Goal: Information Seeking & Learning: Learn about a topic

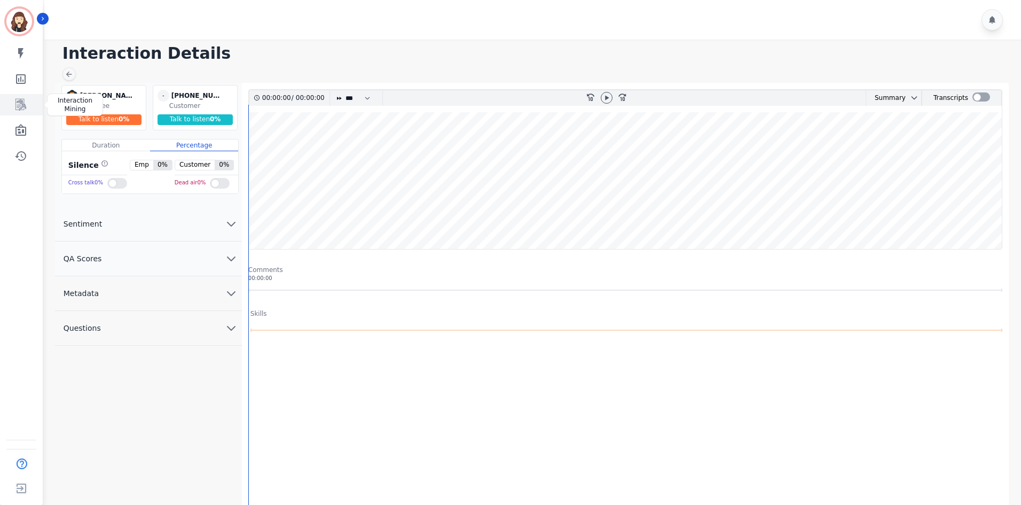
click at [22, 105] on icon "Sidebar" at bounding box center [20, 105] width 11 height 12
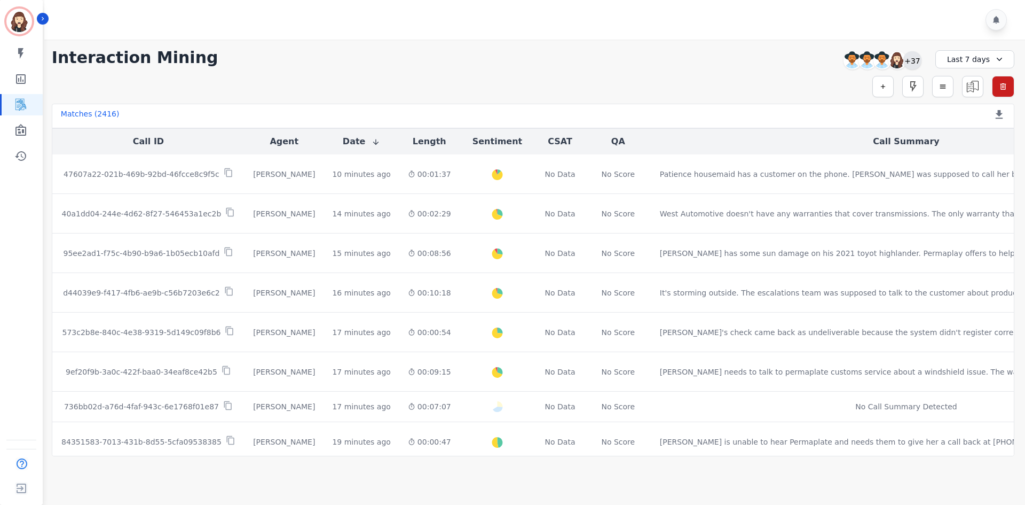
click at [907, 59] on div "+37" at bounding box center [912, 60] width 18 height 18
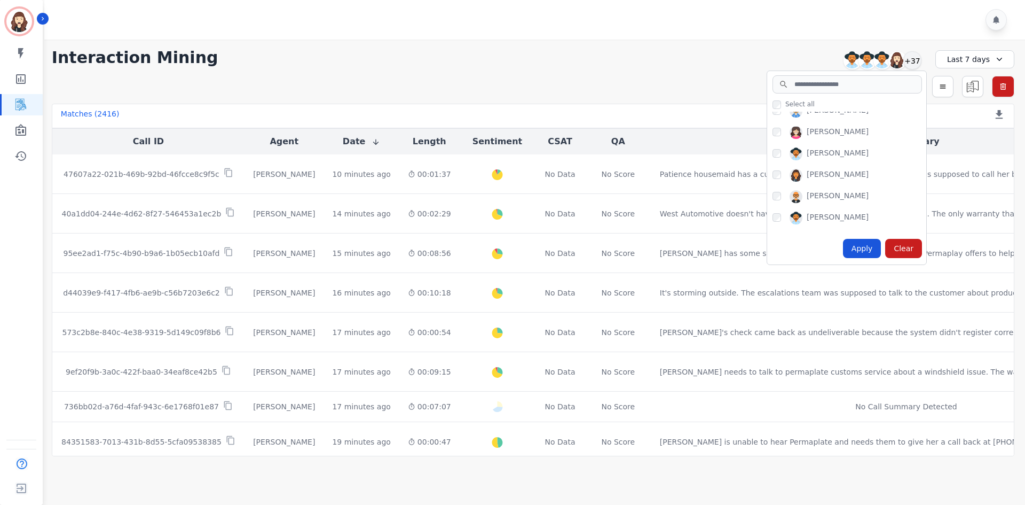
scroll to position [755, 0]
click at [863, 247] on div "Apply" at bounding box center [862, 248] width 38 height 19
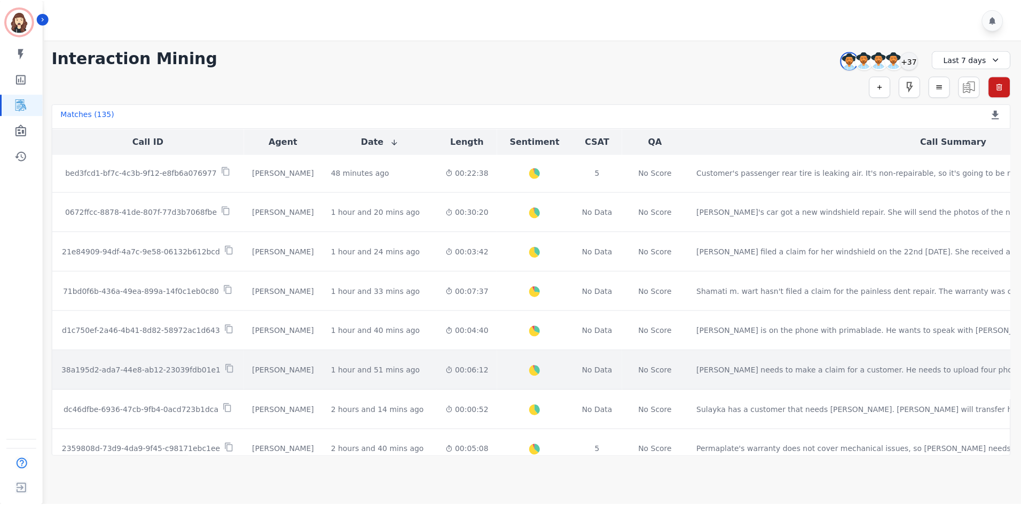
scroll to position [0, 0]
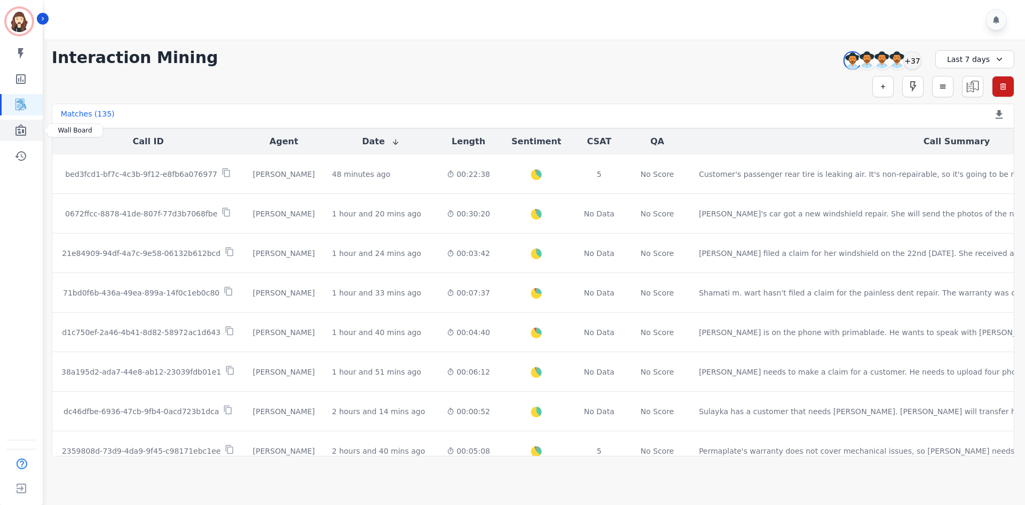
click at [28, 127] on link "Sidebar" at bounding box center [22, 130] width 41 height 21
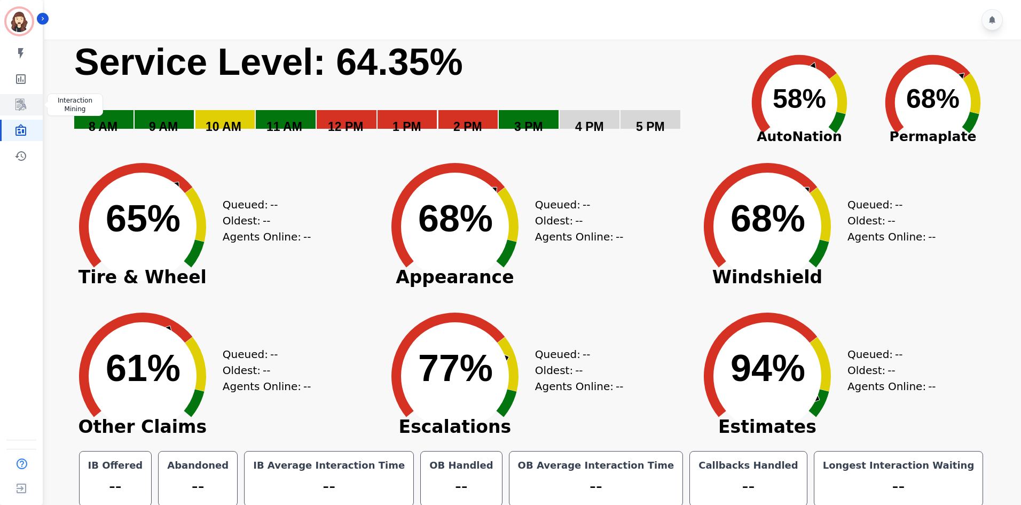
click at [21, 107] on icon "Sidebar" at bounding box center [20, 105] width 11 height 12
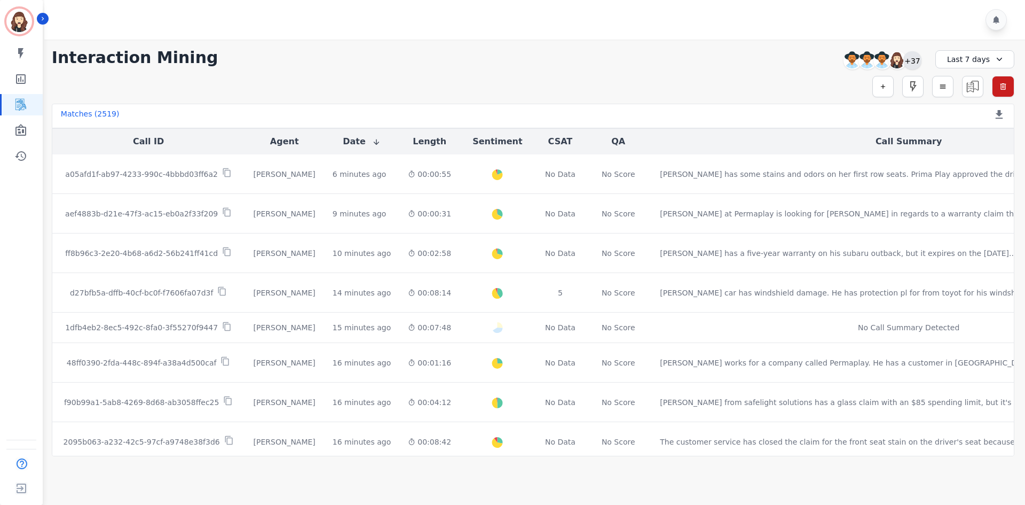
click at [910, 59] on div "+37" at bounding box center [912, 60] width 18 height 18
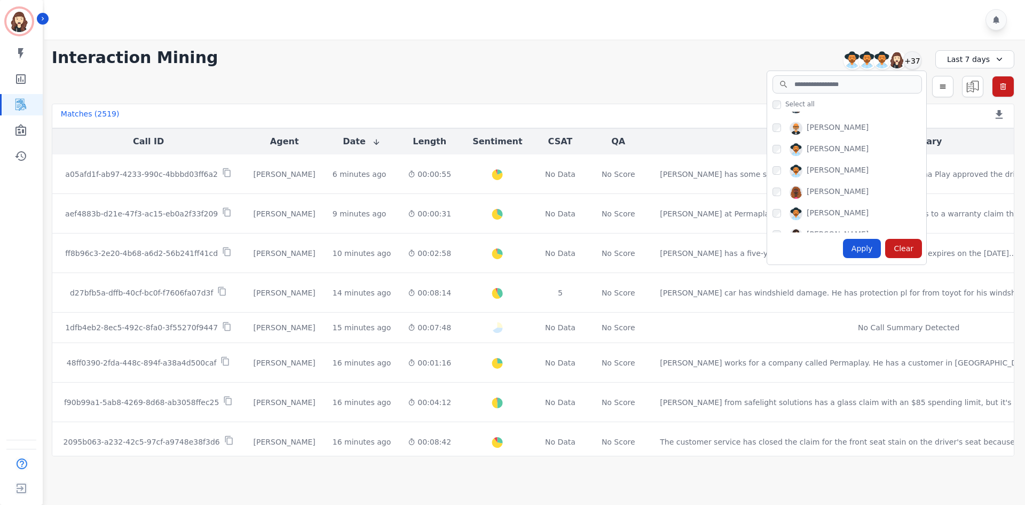
scroll to position [755, 0]
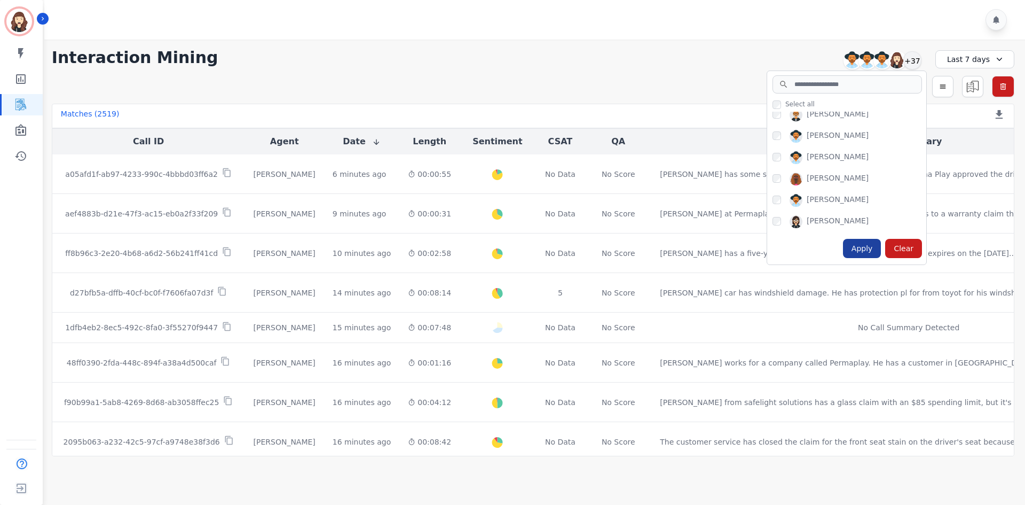
click at [861, 246] on div "Apply" at bounding box center [862, 248] width 38 height 19
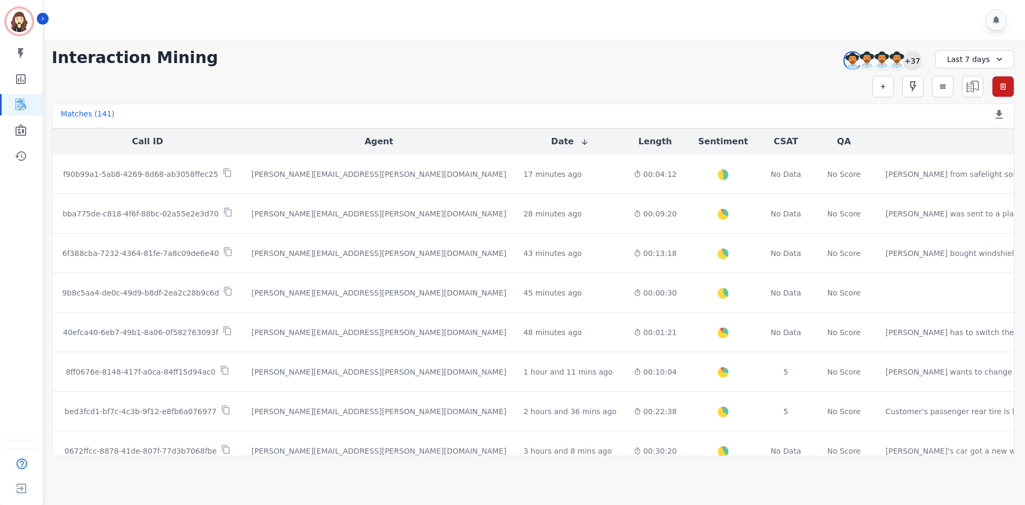
click at [919, 64] on div "+37" at bounding box center [912, 60] width 18 height 18
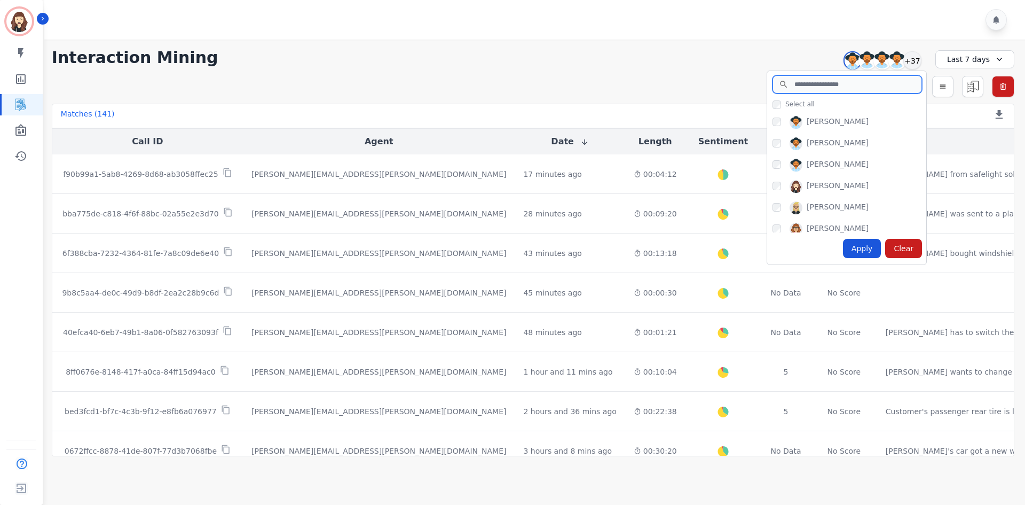
click at [803, 90] on input "search" at bounding box center [848, 84] width 150 height 18
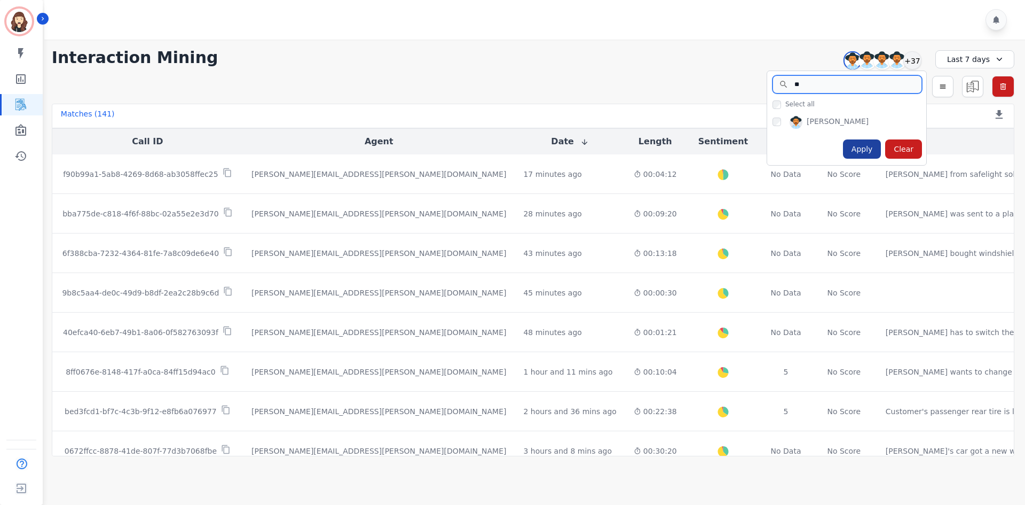
type input "**"
click at [857, 145] on div "Apply" at bounding box center [862, 148] width 38 height 19
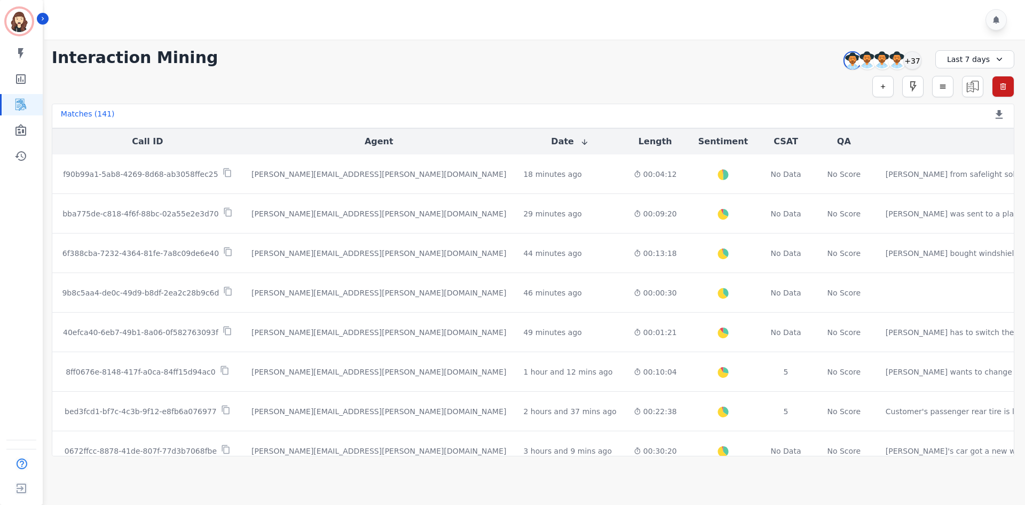
click at [897, 86] on div "Simple Search Metric Search Advanced Search Saved Rules Clear Filters" at bounding box center [533, 86] width 963 height 21
click at [890, 89] on button "button" at bounding box center [882, 86] width 21 height 21
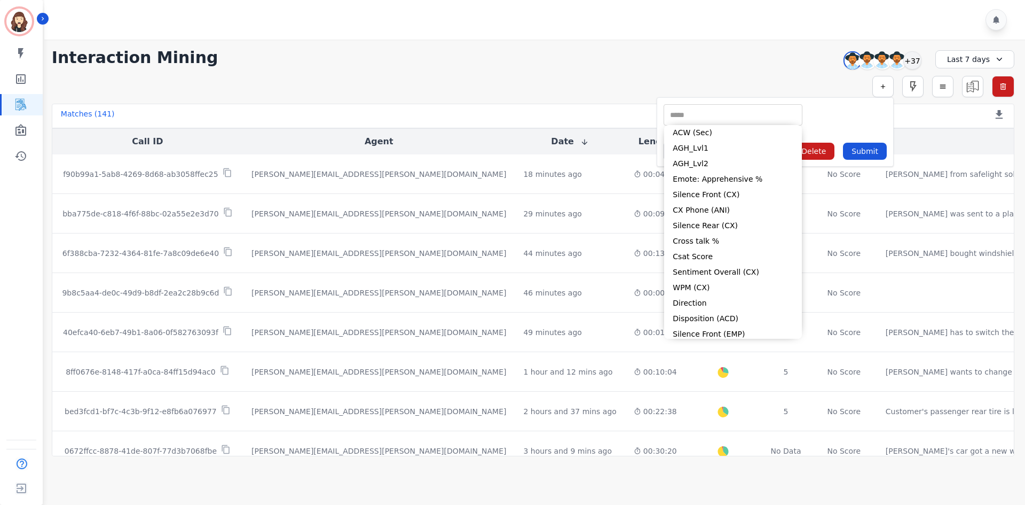
click at [762, 117] on input "selected options" at bounding box center [732, 114] width 133 height 11
type input "*"
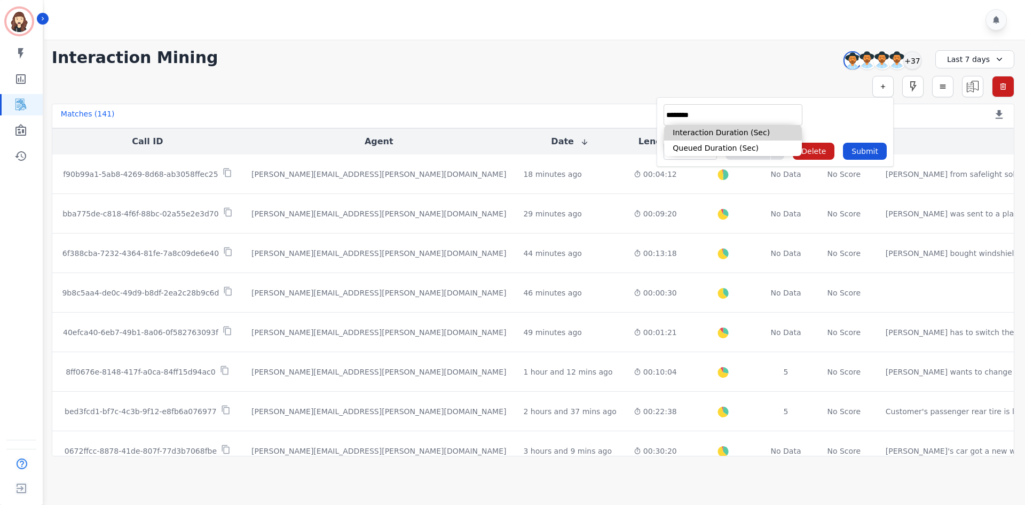
type input "********"
click at [754, 131] on li "Interaction Duration (Sec)" at bounding box center [733, 132] width 138 height 15
type input "**********"
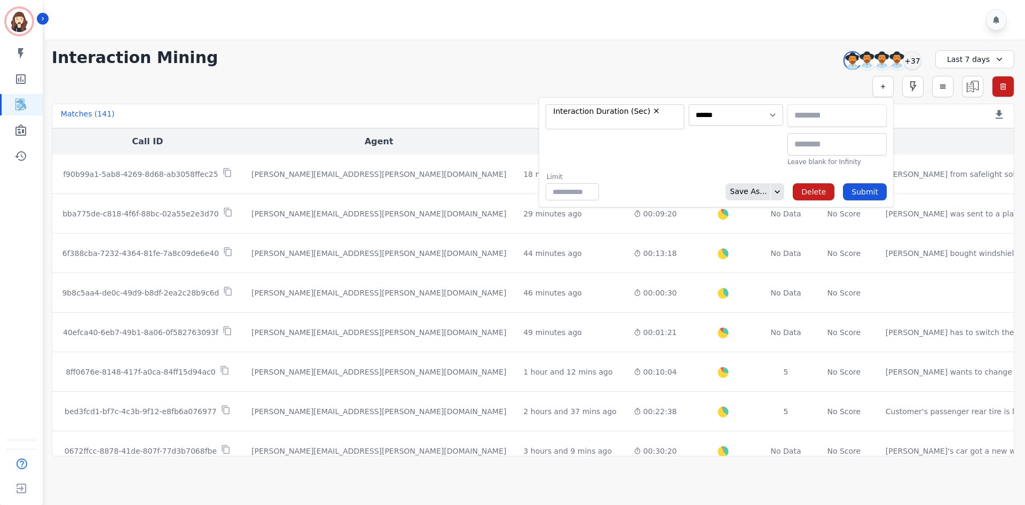
click at [820, 125] on input "text" at bounding box center [837, 115] width 99 height 22
type input "********"
click at [802, 148] on input "text" at bounding box center [837, 144] width 99 height 22
click at [869, 191] on button "Submit" at bounding box center [865, 191] width 44 height 17
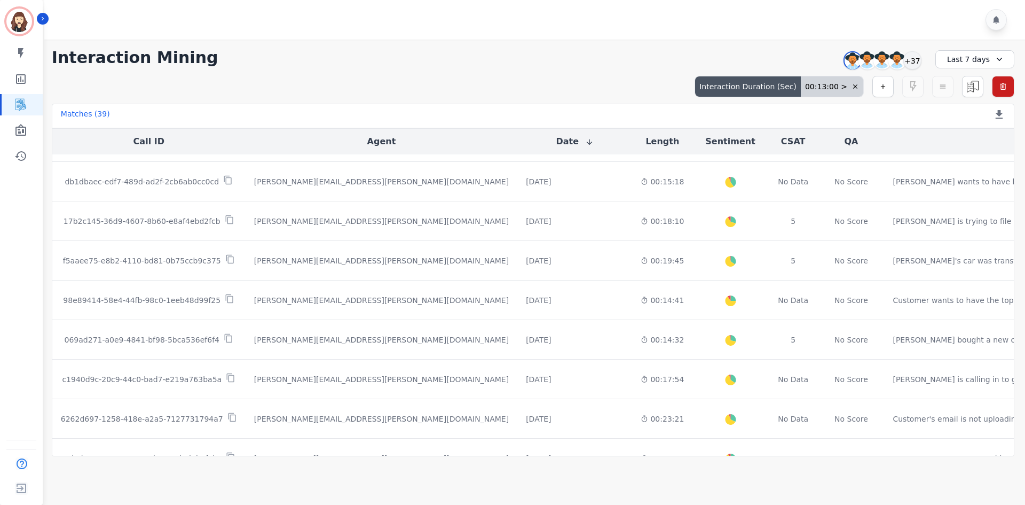
scroll to position [538, 0]
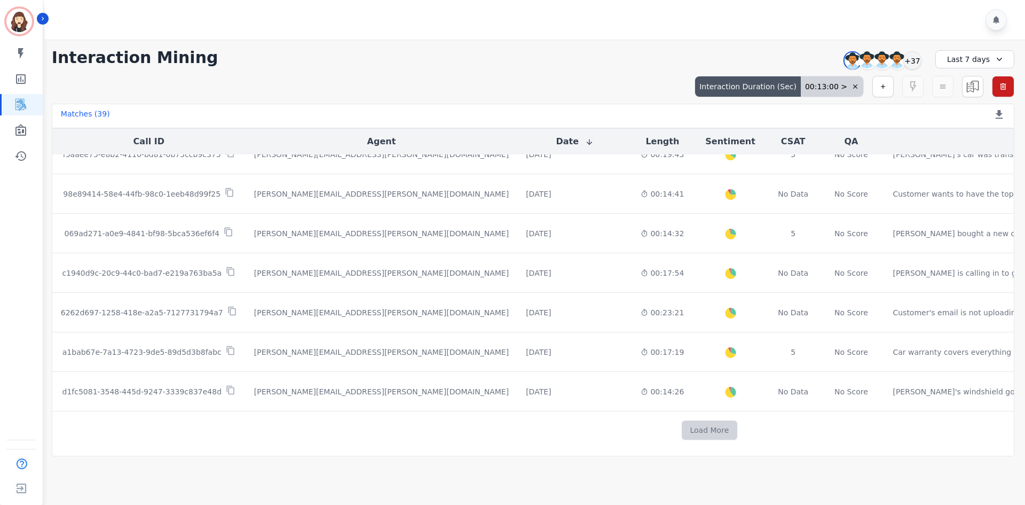
click at [682, 421] on button "Load More" at bounding box center [710, 429] width 56 height 19
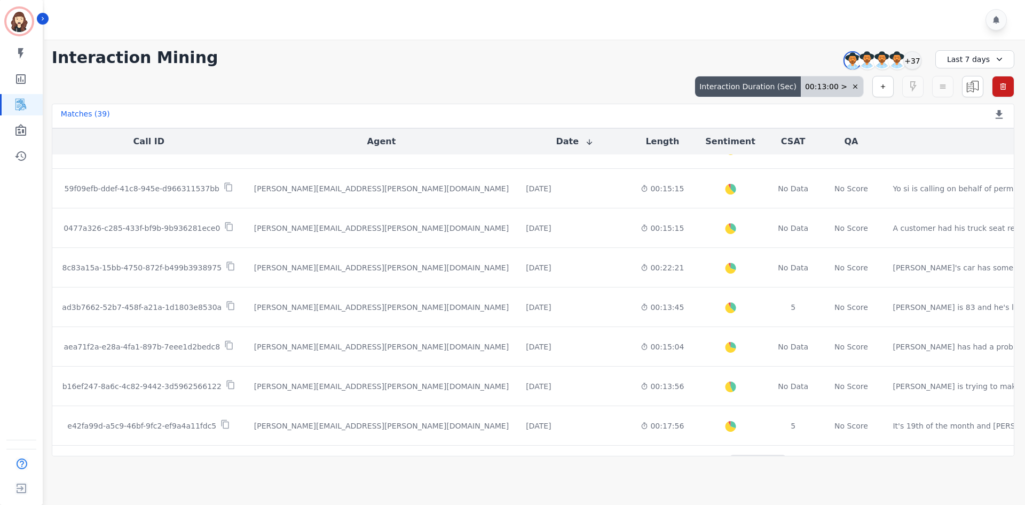
scroll to position [1288, 0]
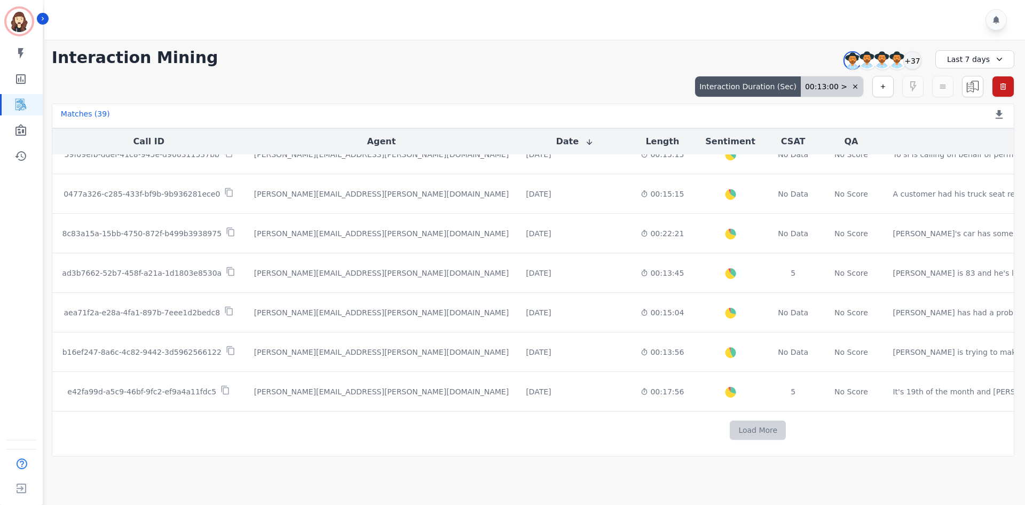
click at [730, 420] on button "Load More" at bounding box center [758, 429] width 56 height 19
click at [730, 427] on button "Load More" at bounding box center [758, 429] width 56 height 19
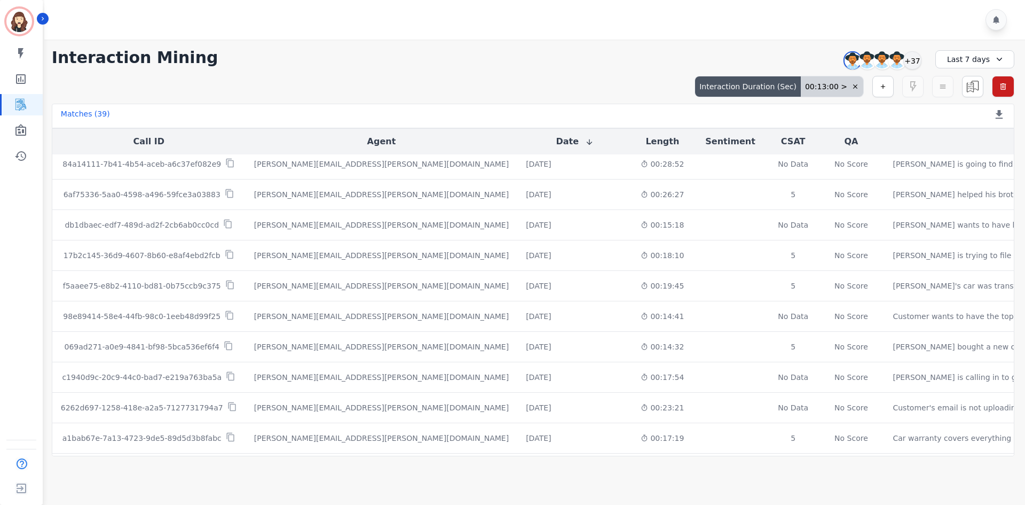
scroll to position [1890, 0]
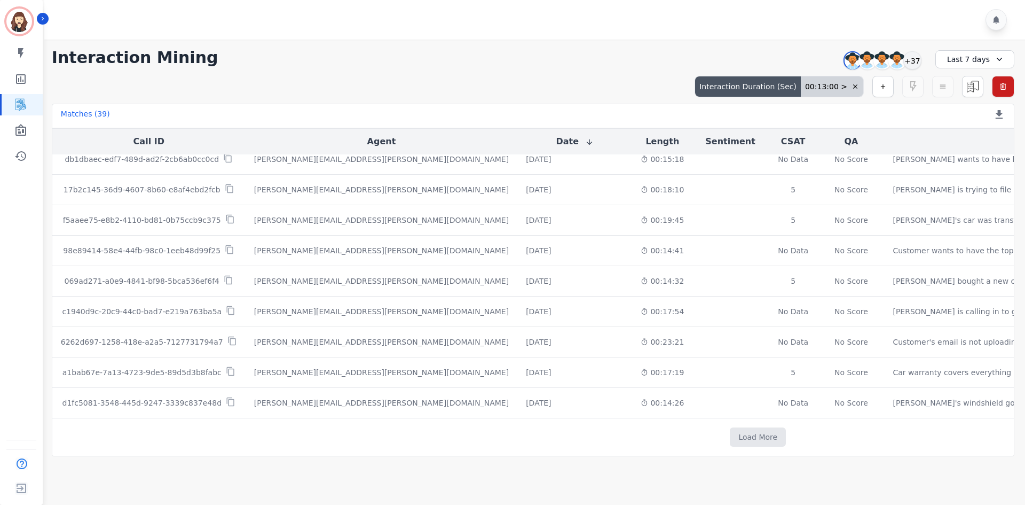
click at [1000, 64] on icon at bounding box center [999, 59] width 11 height 11
click at [980, 87] on li "Custom" at bounding box center [981, 83] width 53 height 11
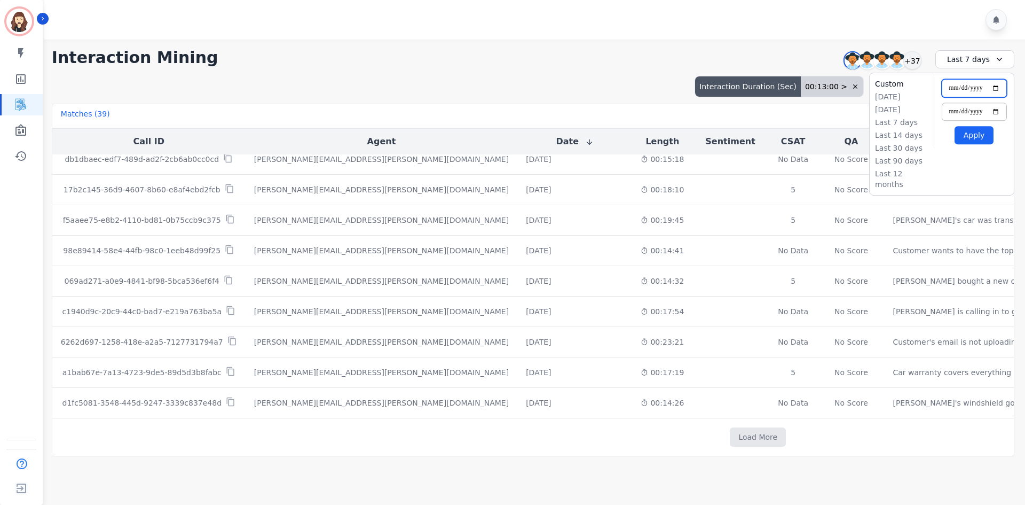
click at [998, 87] on input "**********" at bounding box center [974, 88] width 65 height 18
type input "**********"
click at [978, 136] on button "Apply" at bounding box center [974, 135] width 39 height 18
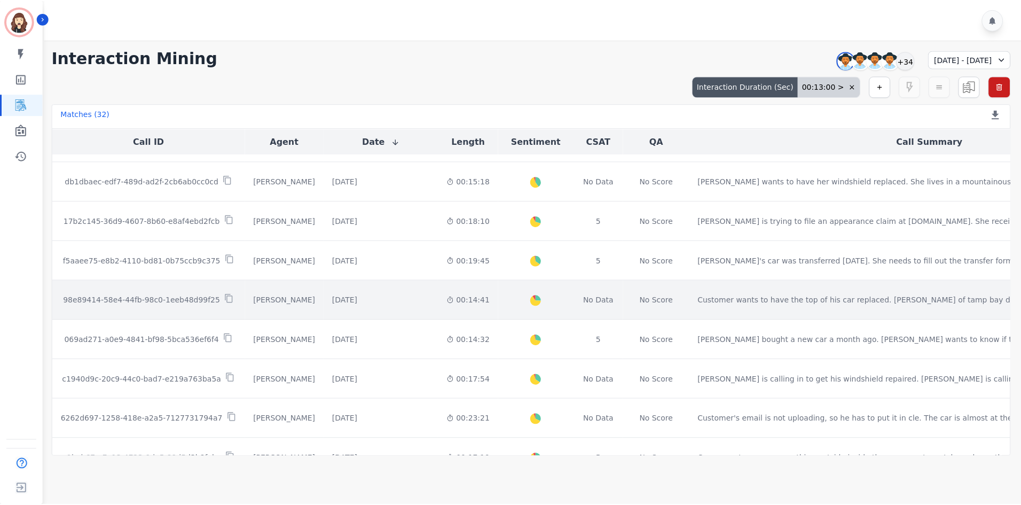
scroll to position [498, 0]
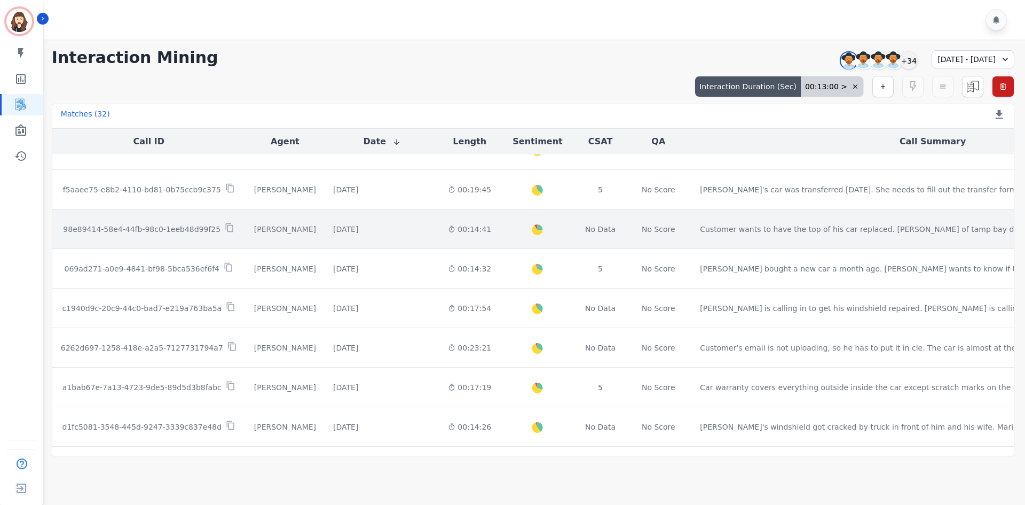
click at [158, 231] on p "98e89414-58e4-44fb-98c0-1eeb48d99f25" at bounding box center [142, 229] width 158 height 11
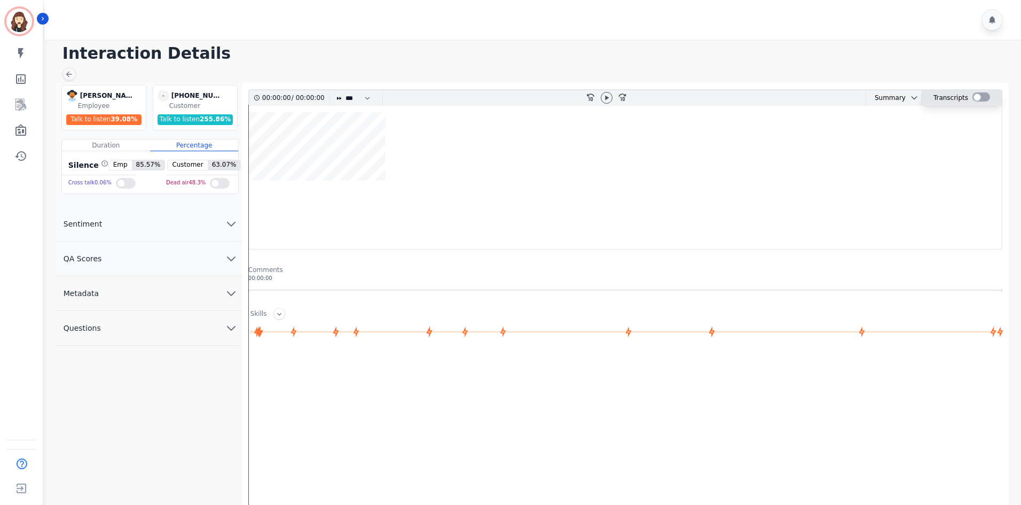
click at [980, 96] on div at bounding box center [981, 96] width 18 height 9
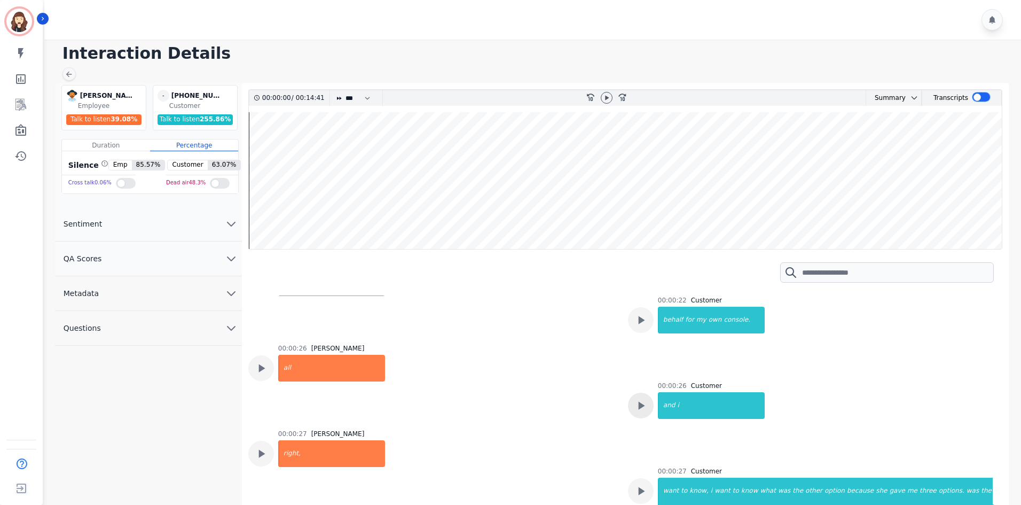
scroll to position [143, 0]
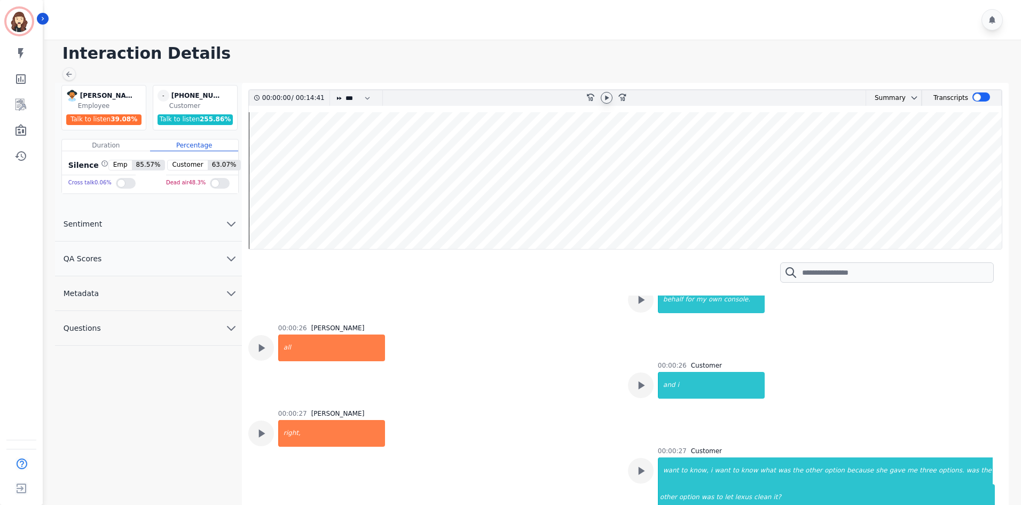
click at [606, 101] on icon at bounding box center [606, 97] width 9 height 9
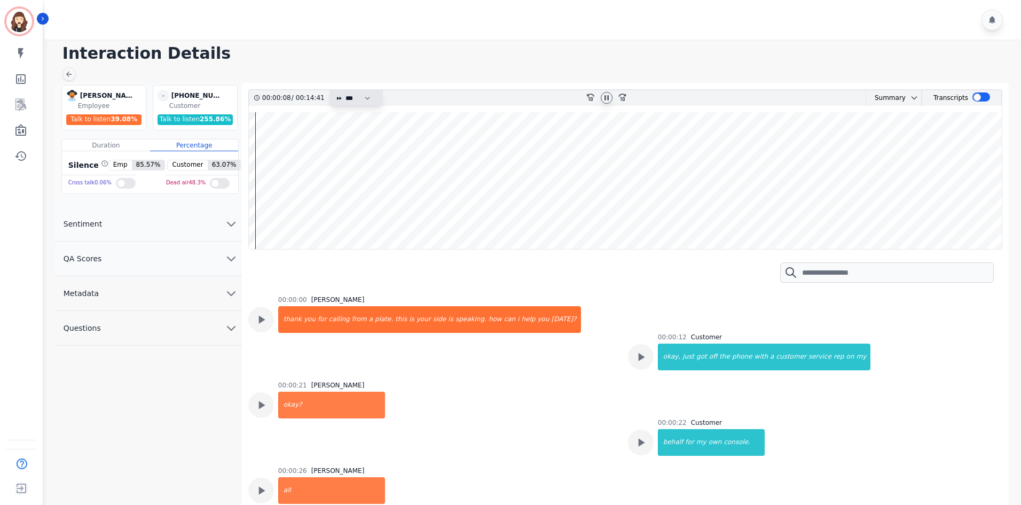
click at [364, 94] on select "* * * **** * *** * ****" at bounding box center [360, 97] width 32 height 15
select select "****"
click at [344, 90] on select "* * * **** * *** * ****" at bounding box center [360, 97] width 32 height 15
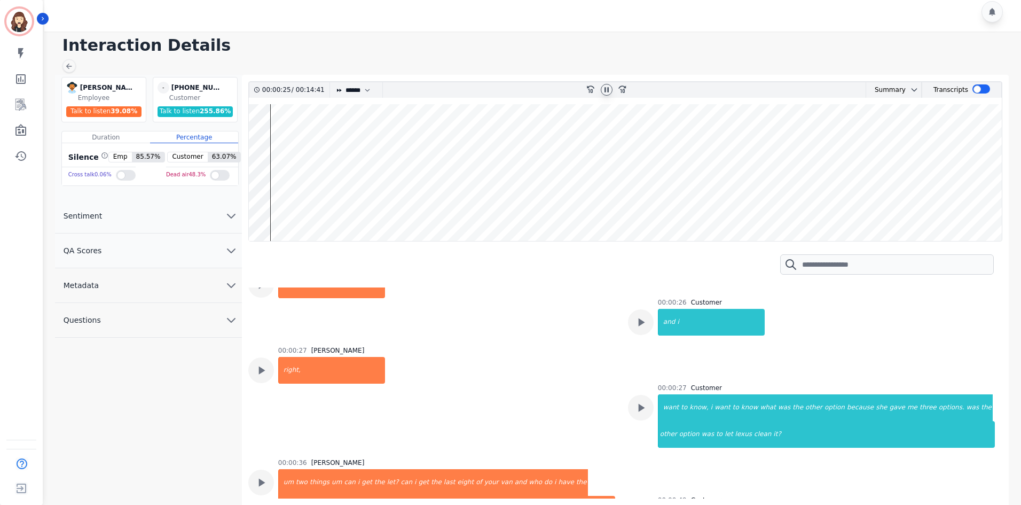
scroll to position [214, 0]
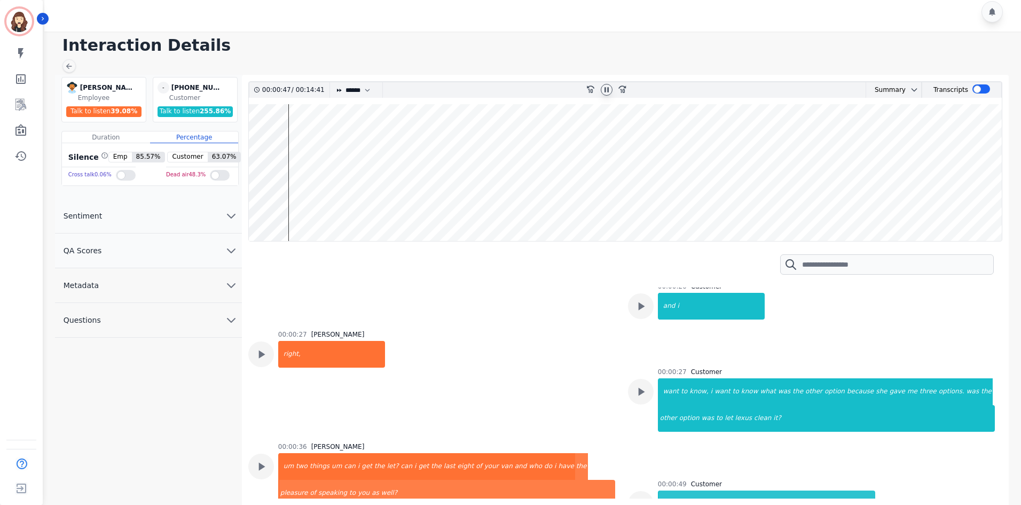
click at [603, 91] on icon at bounding box center [606, 89] width 9 height 9
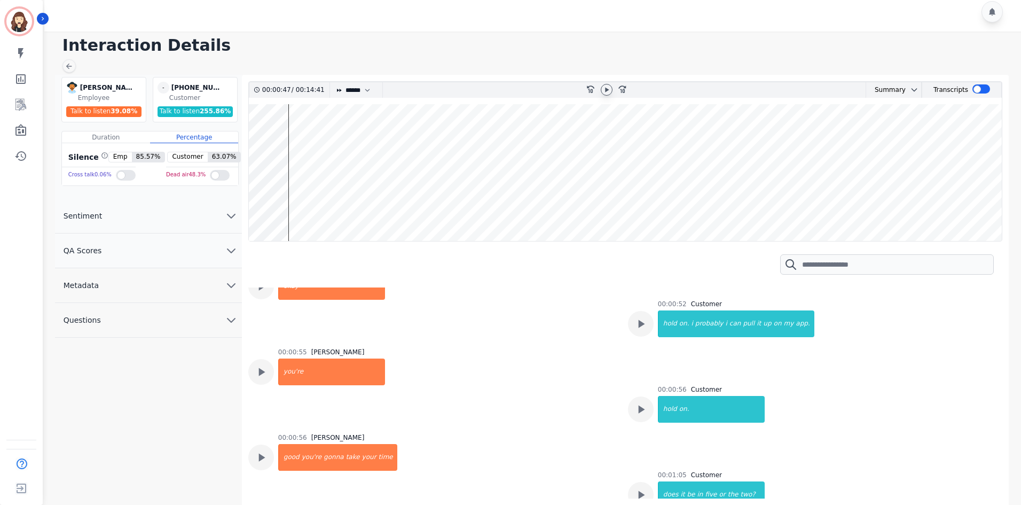
scroll to position [498, 0]
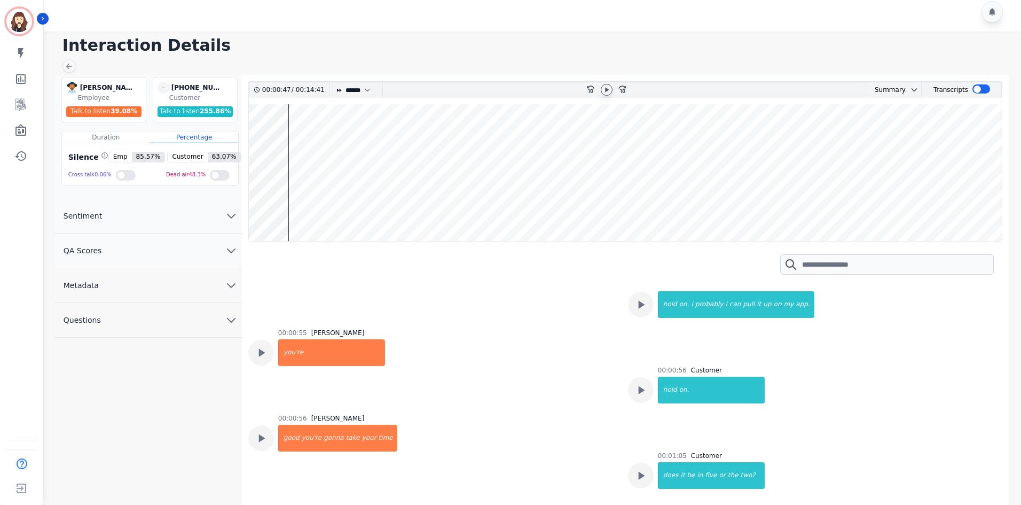
click at [610, 93] on icon at bounding box center [606, 89] width 9 height 9
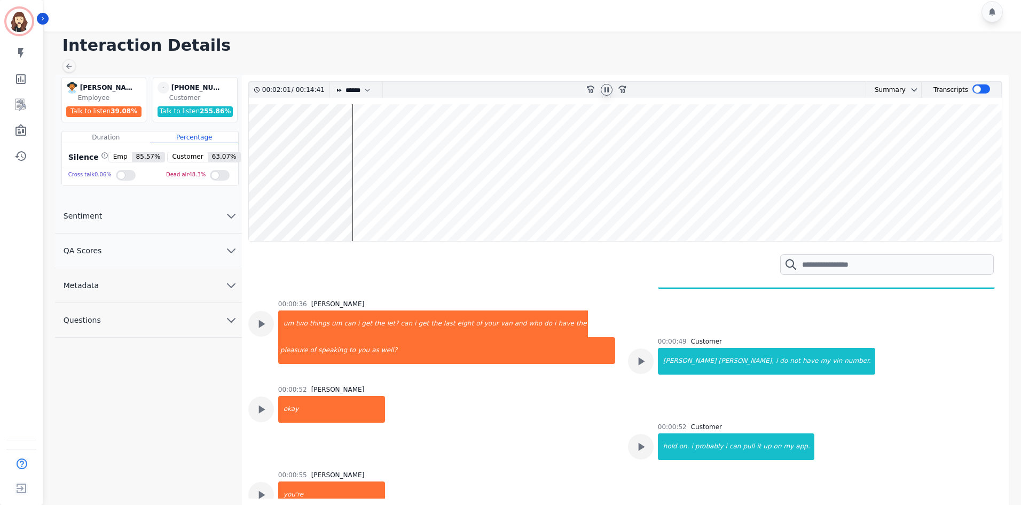
scroll to position [285, 0]
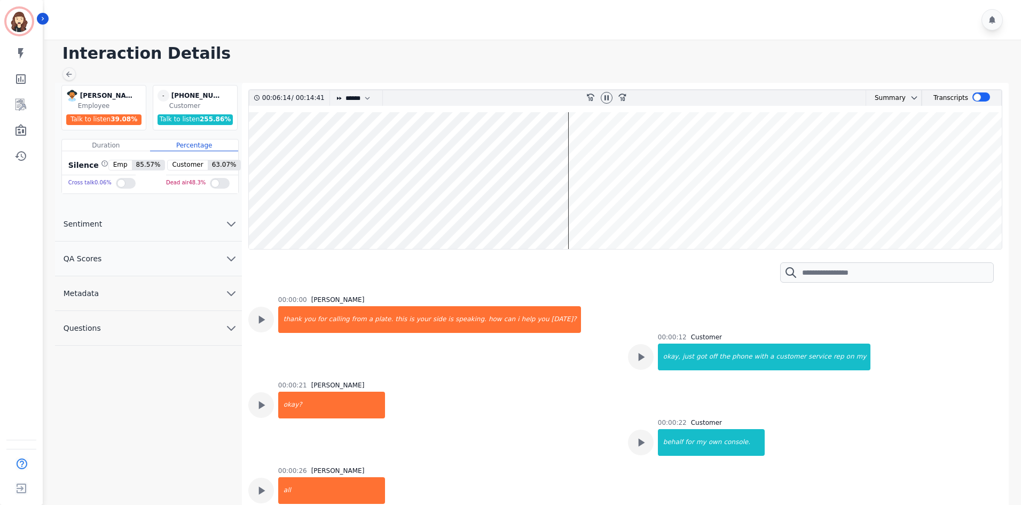
select select "****"
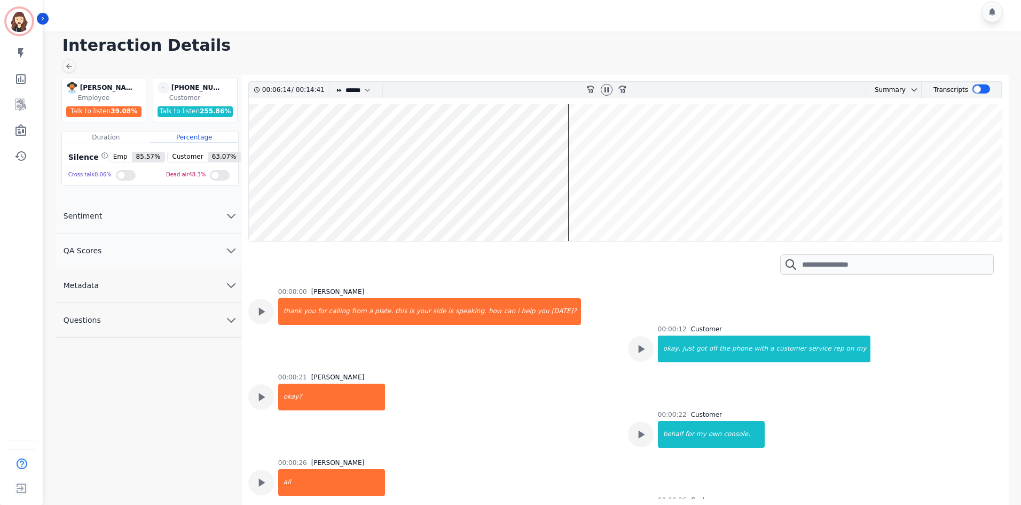
scroll to position [925, 0]
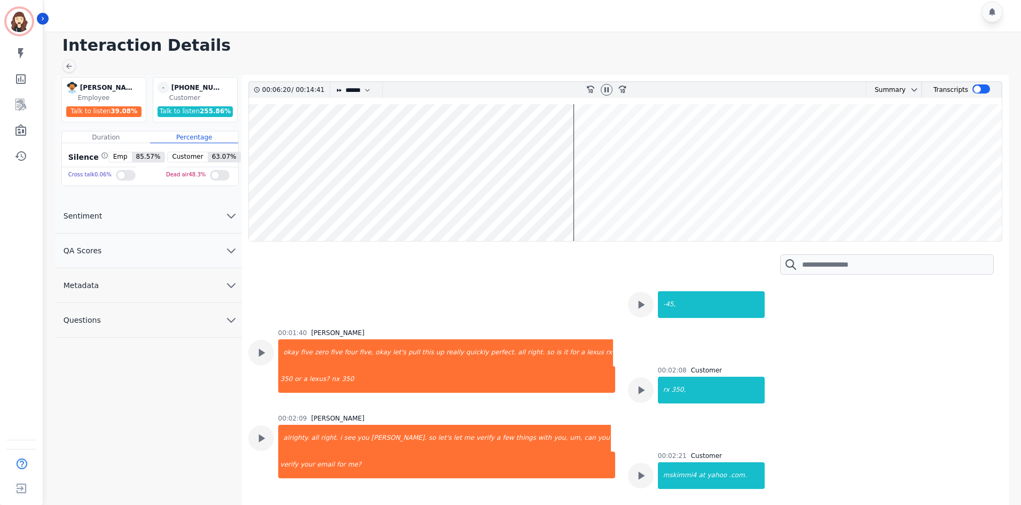
click at [574, 240] on wave at bounding box center [625, 172] width 753 height 137
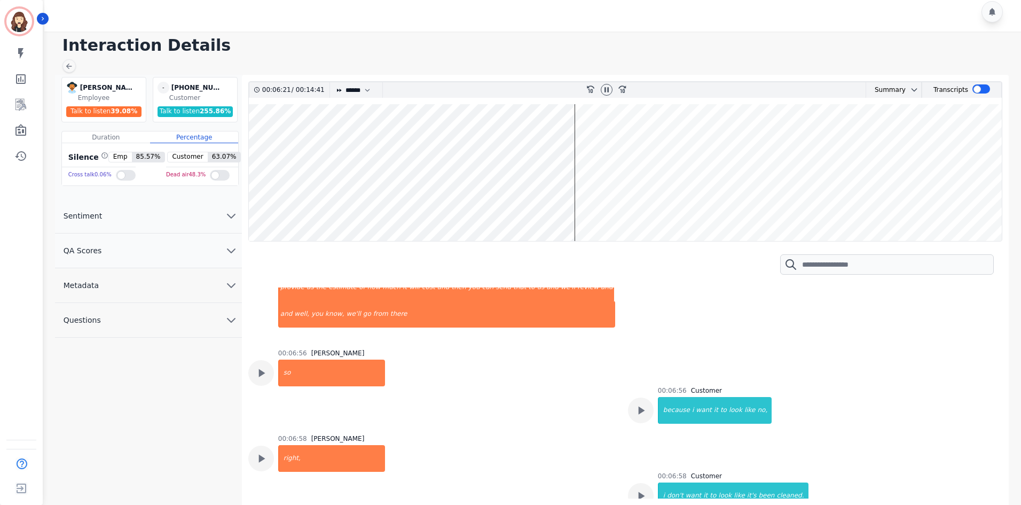
scroll to position [4454, 0]
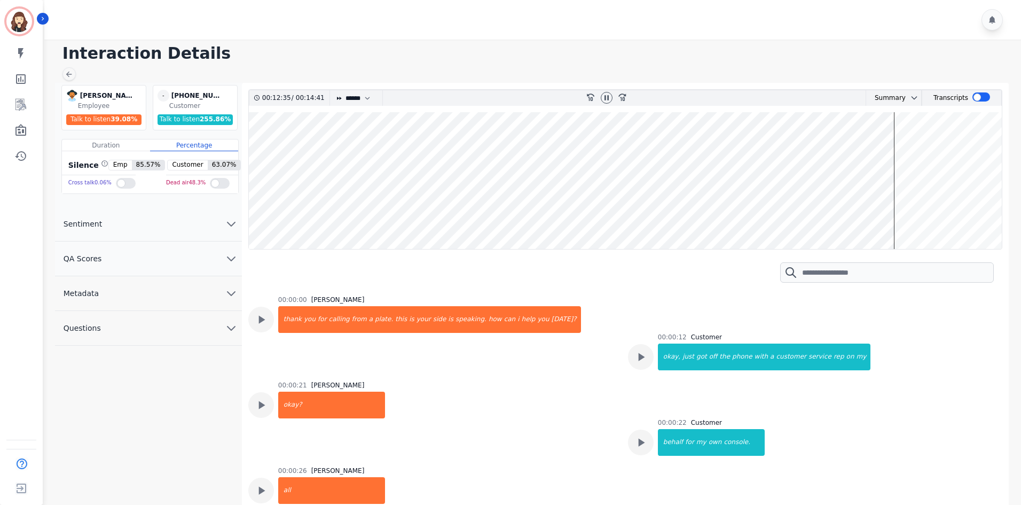
select select "****"
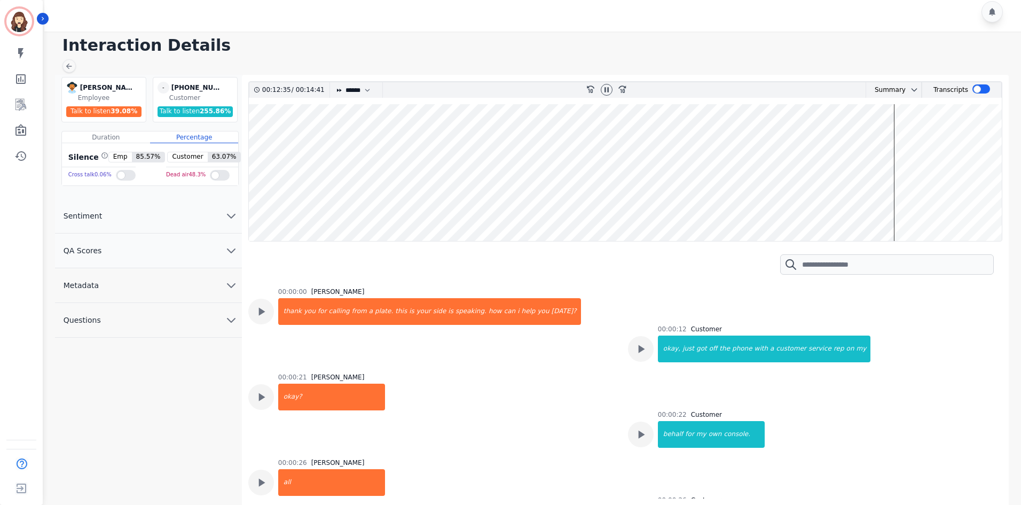
scroll to position [6780, 0]
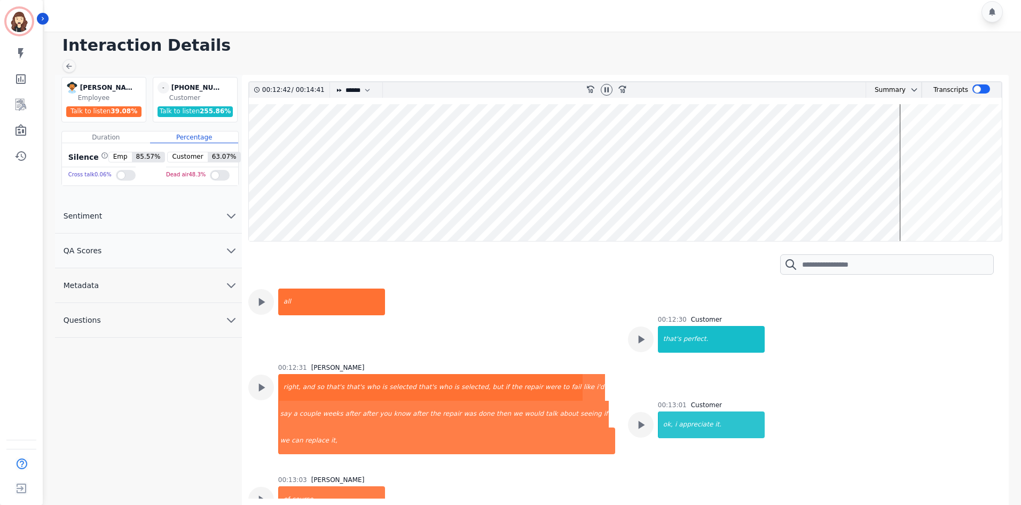
click at [224, 320] on button "Questions" at bounding box center [148, 320] width 187 height 35
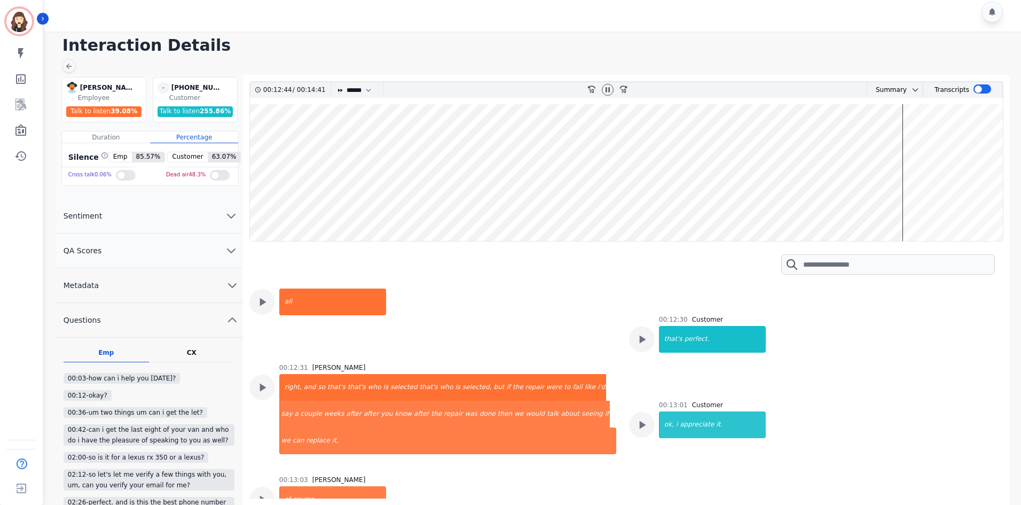
click at [228, 278] on button "Metadata" at bounding box center [149, 285] width 188 height 35
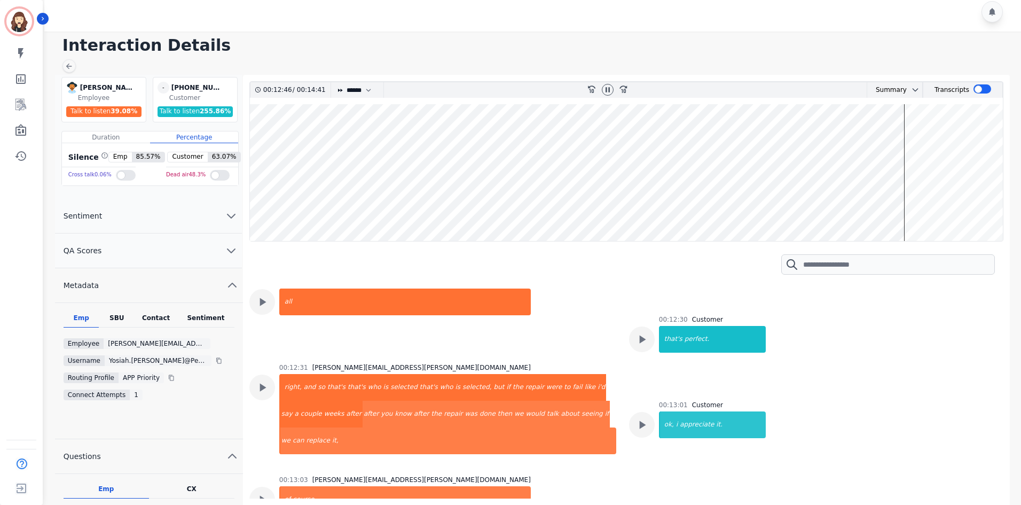
click at [228, 254] on icon "chevron down" at bounding box center [231, 250] width 13 height 13
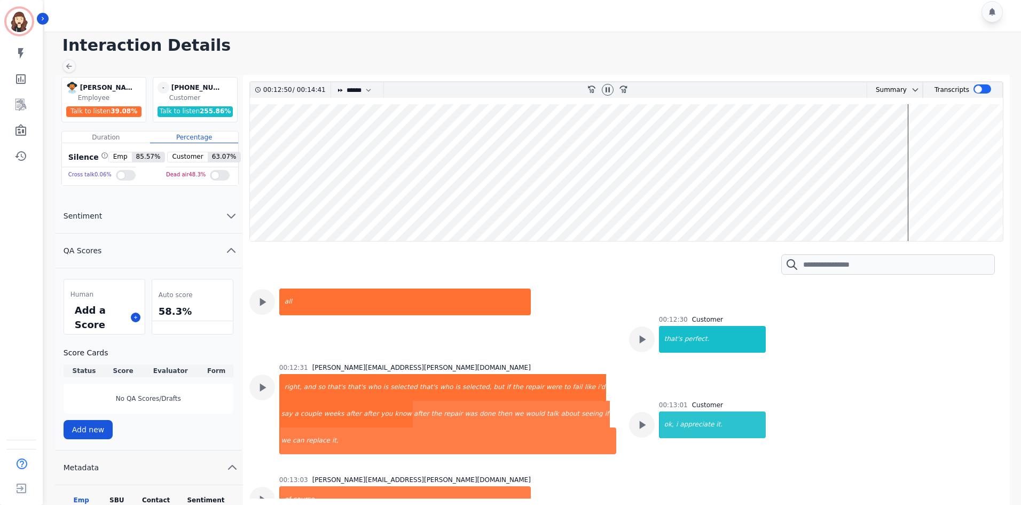
click at [237, 219] on icon "chevron down" at bounding box center [231, 215] width 13 height 13
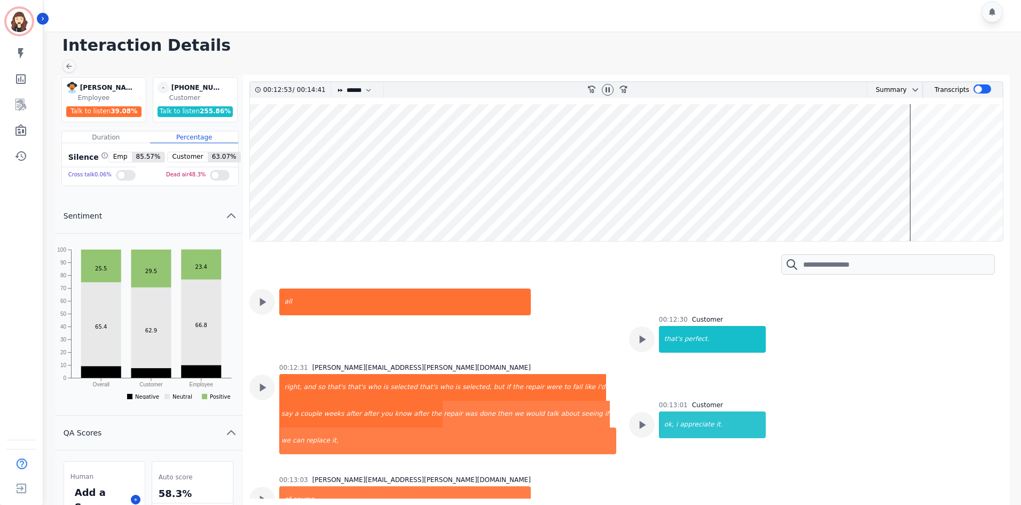
click at [237, 219] on icon "chevron up" at bounding box center [231, 215] width 13 height 13
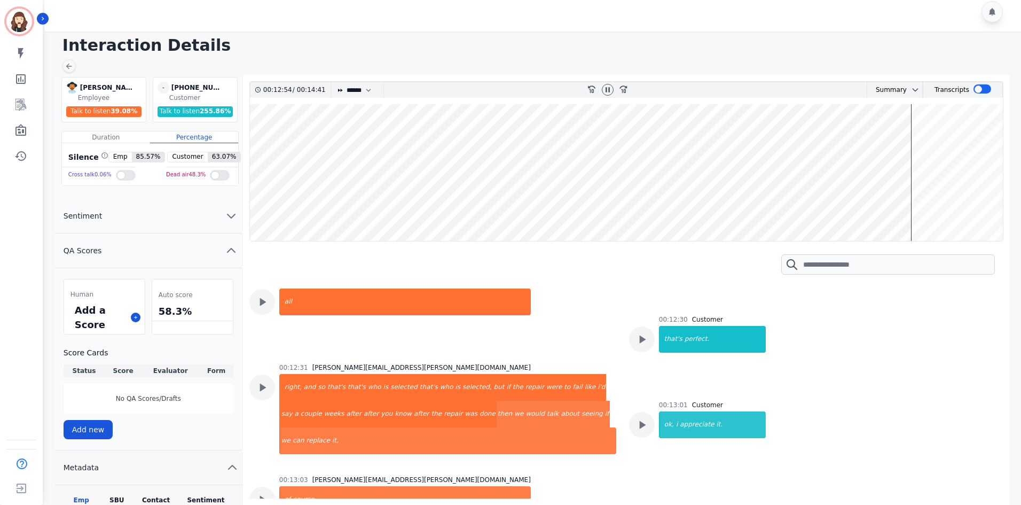
click at [237, 260] on button "QA Scores" at bounding box center [148, 250] width 187 height 35
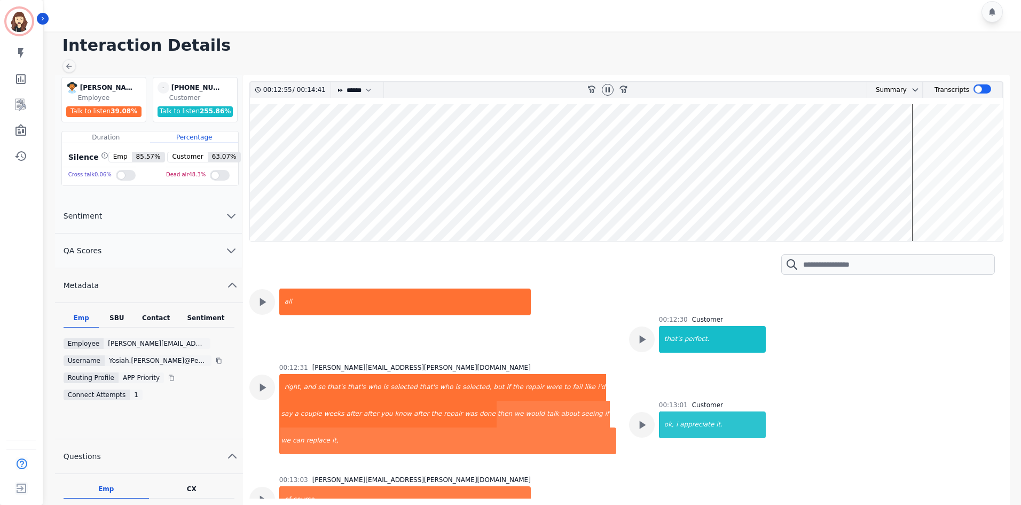
click at [235, 280] on icon "chevron up" at bounding box center [232, 285] width 13 height 13
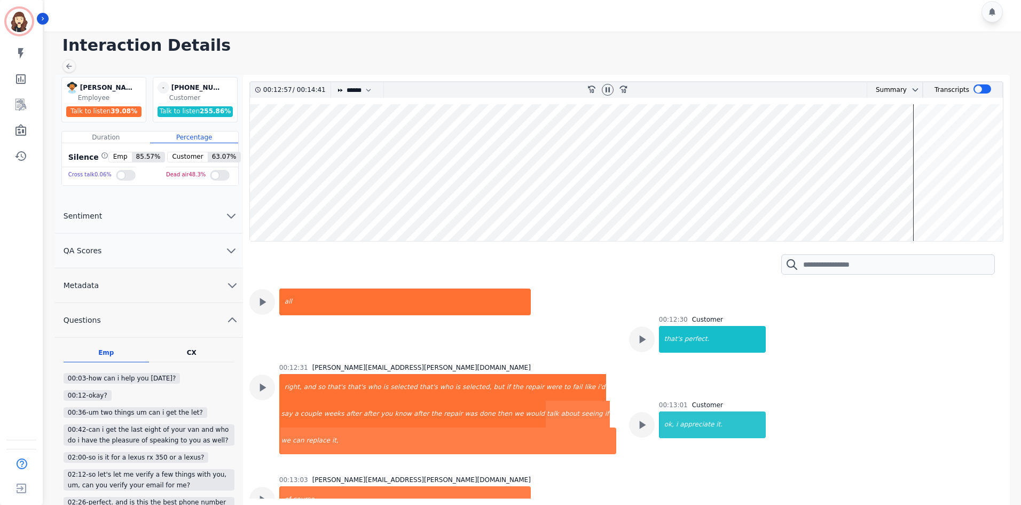
click at [235, 317] on icon "chevron up" at bounding box center [232, 319] width 13 height 13
